Goal: Use online tool/utility: Use online tool/utility

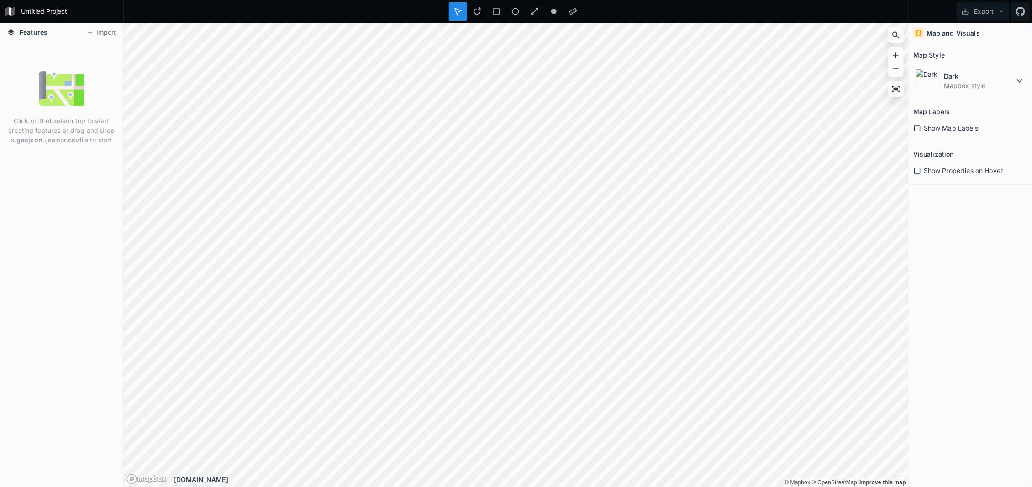
click at [31, 30] on span "Features" at bounding box center [34, 32] width 28 height 10
click at [95, 32] on button "Import" at bounding box center [100, 33] width 39 height 15
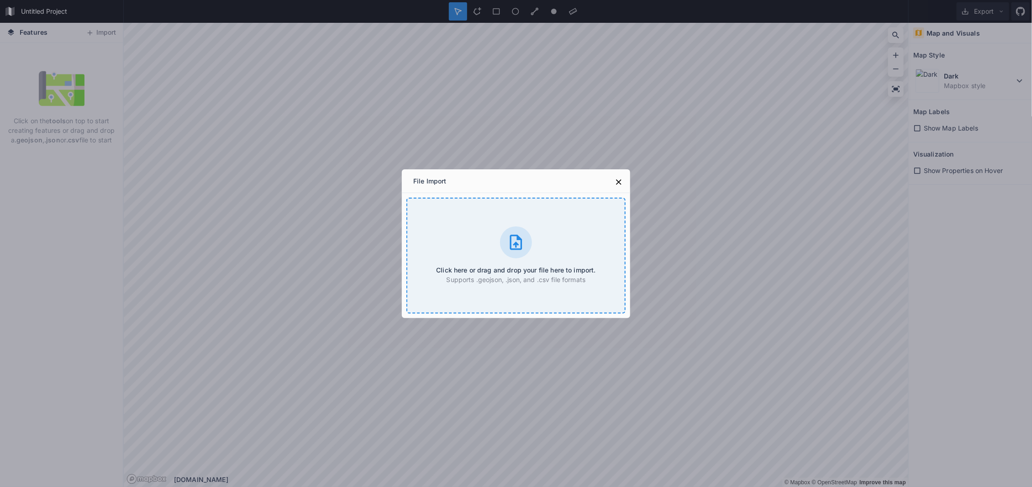
click at [532, 256] on div "Click here or drag and drop your file here to import. Supports .geojson, .json,…" at bounding box center [515, 256] width 219 height 116
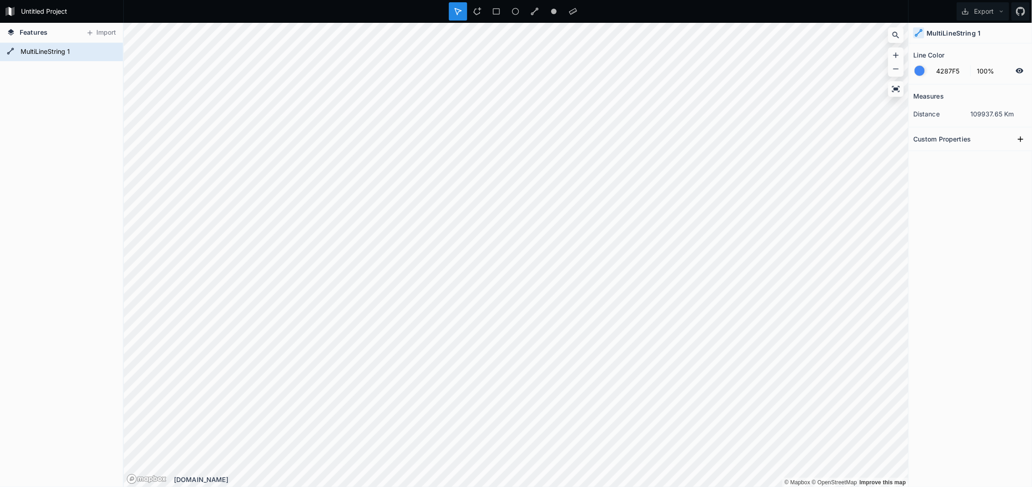
click at [918, 73] on div at bounding box center [920, 71] width 10 height 10
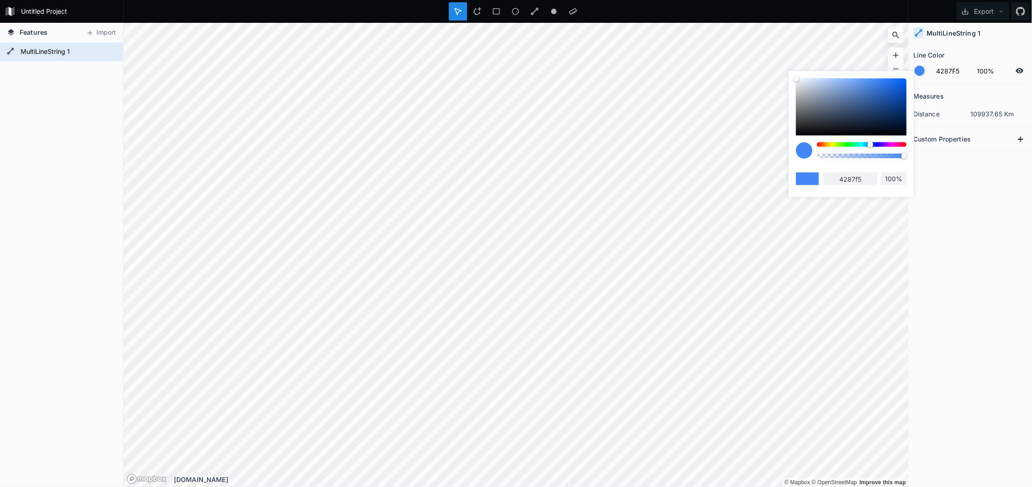
drag, startPoint x: 845, startPoint y: 114, endPoint x: 864, endPoint y: 84, distance: 35.5
click at [864, 84] on div at bounding box center [851, 107] width 111 height 57
type input "5A8FE6"
type input "5a8fe6"
click at [892, 84] on div at bounding box center [851, 107] width 111 height 57
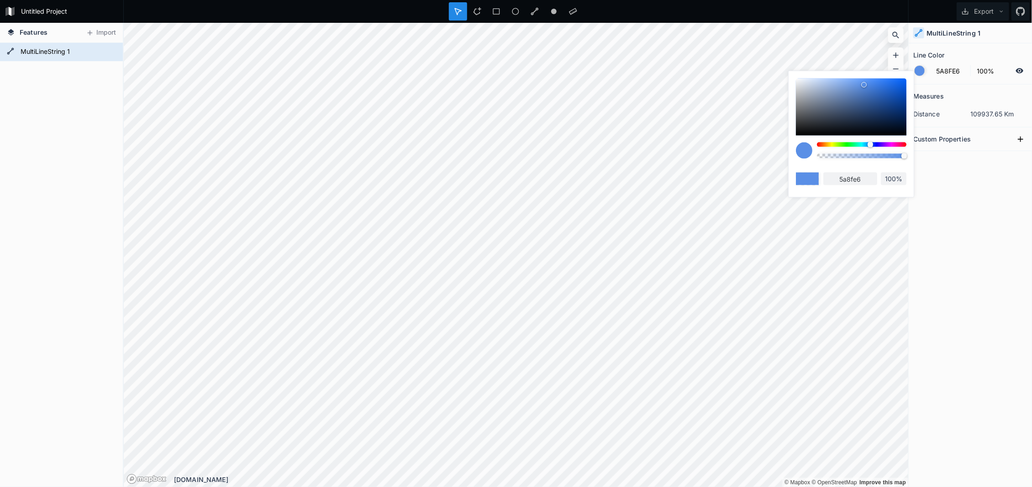
type input "1E69E3"
type input "1e69e3"
click at [802, 90] on div at bounding box center [851, 107] width 111 height 57
type input "BFC3C9"
type input "bfc3c9"
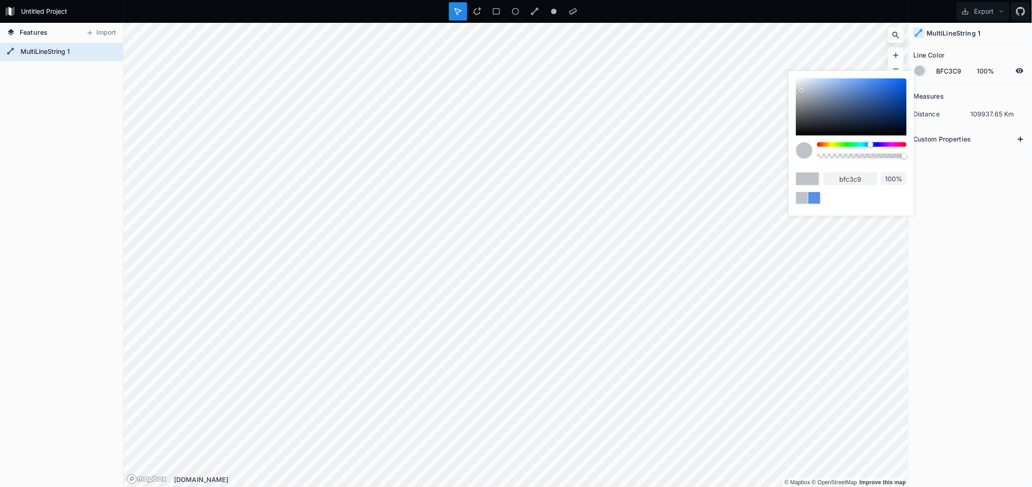
click at [817, 89] on div at bounding box center [851, 107] width 111 height 57
type input "A7B6CF"
type input "a7b6cf"
type input "9BA9BF"
type input "9ba9bf"
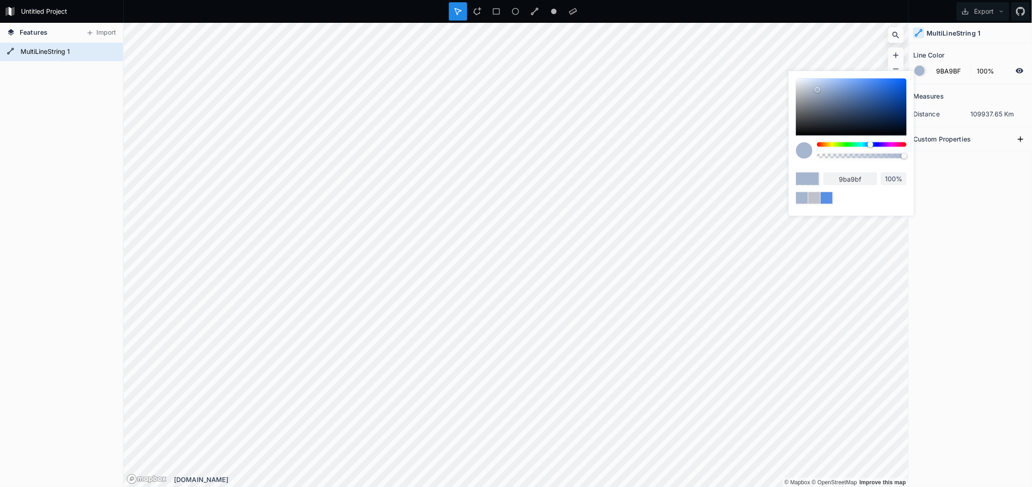
type input "9DABC2"
type input "9dabc2"
type input "9FADC4"
type input "9fadc4"
type input "A3B2C9"
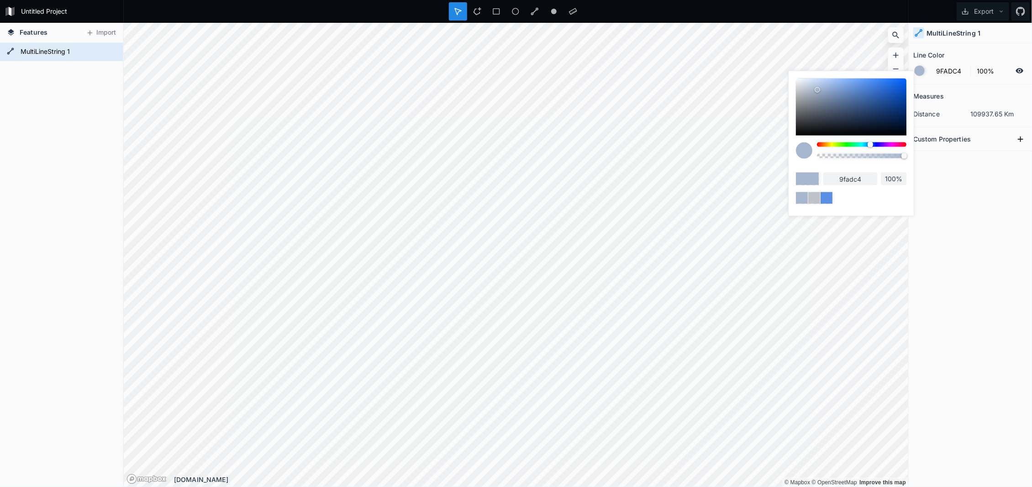
type input "a3b2c9"
type input "A5B4CC"
type input "a5b4cc"
type input "AEBCD4"
type input "aebcd4"
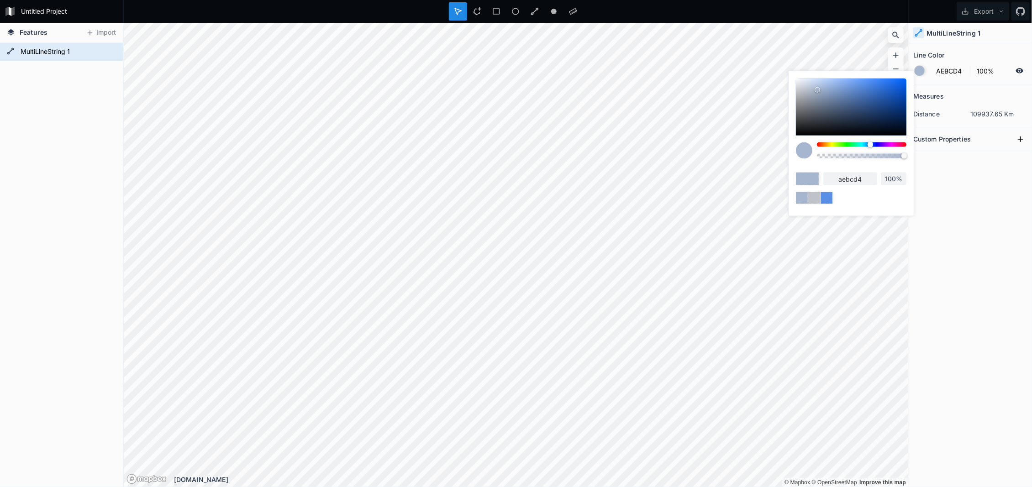
type input "B2C1D9"
type input "b2c1d9"
type input "B8C7E0"
type input "b8c7e0"
type input "BCCCE6"
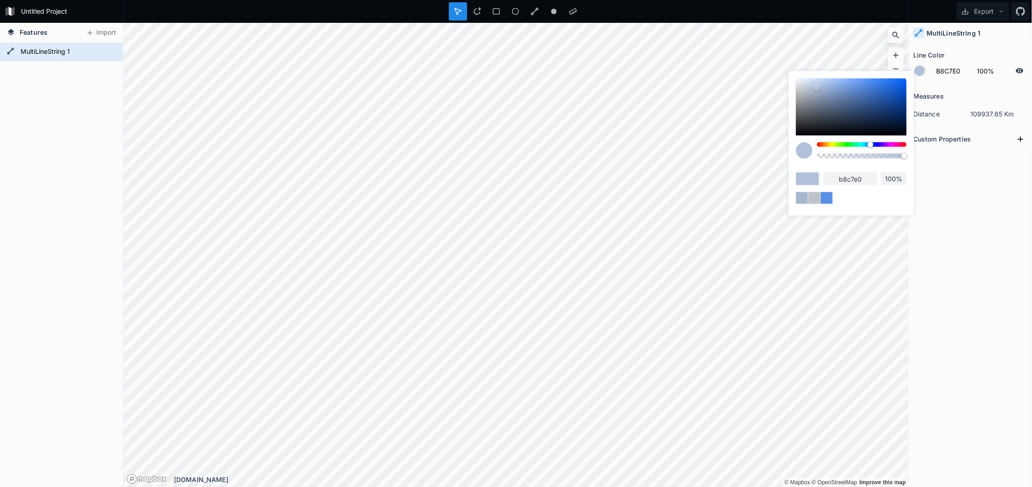
type input "bccce6"
type input "C3D2EB"
type input "c3d2eb"
type input "C7D7F0"
type input "c7d7f0"
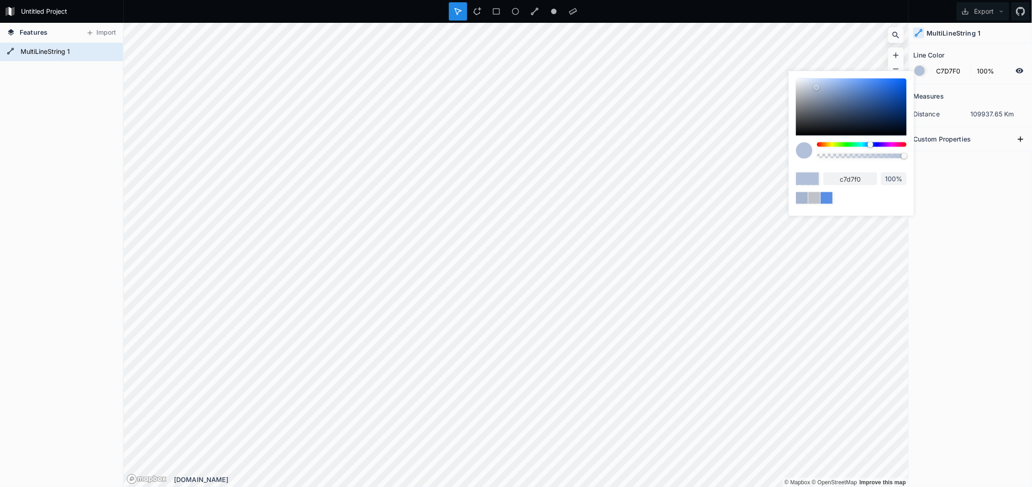
type input "C9D9F2"
type input "c9d9f2"
type input "CBDBF5"
type input "cbdbf5"
type input "CFE0FA"
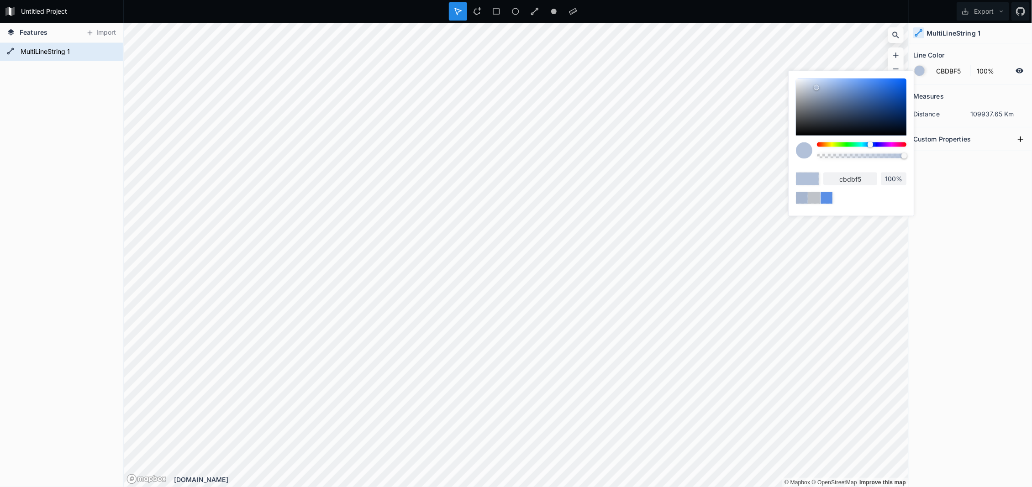
type input "cfe0fa"
drag, startPoint x: 817, startPoint y: 93, endPoint x: 815, endPoint y: 79, distance: 13.9
click at [815, 79] on div at bounding box center [817, 81] width 5 height 5
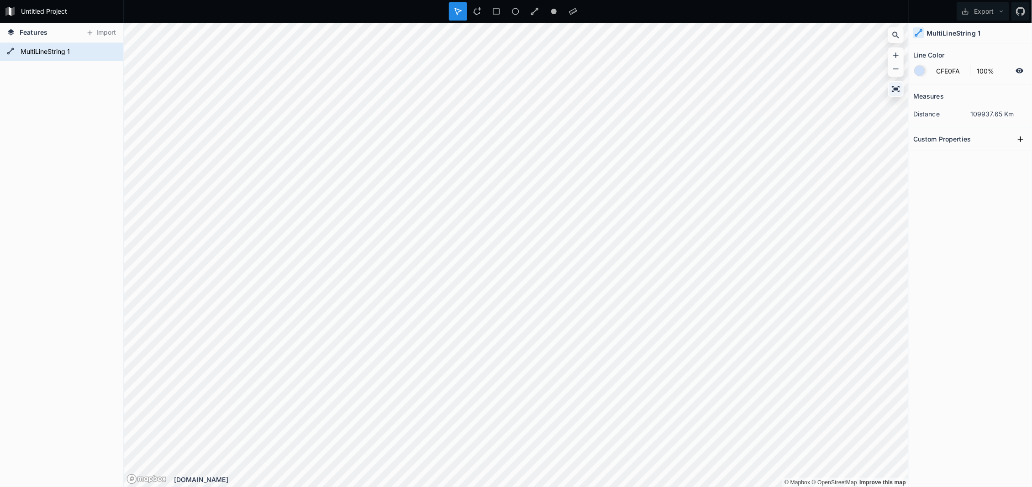
click at [900, 84] on div at bounding box center [896, 89] width 14 height 14
click at [30, 10] on form "Untitled Project" at bounding box center [69, 12] width 103 height 14
